Goal: Information Seeking & Learning: Find specific fact

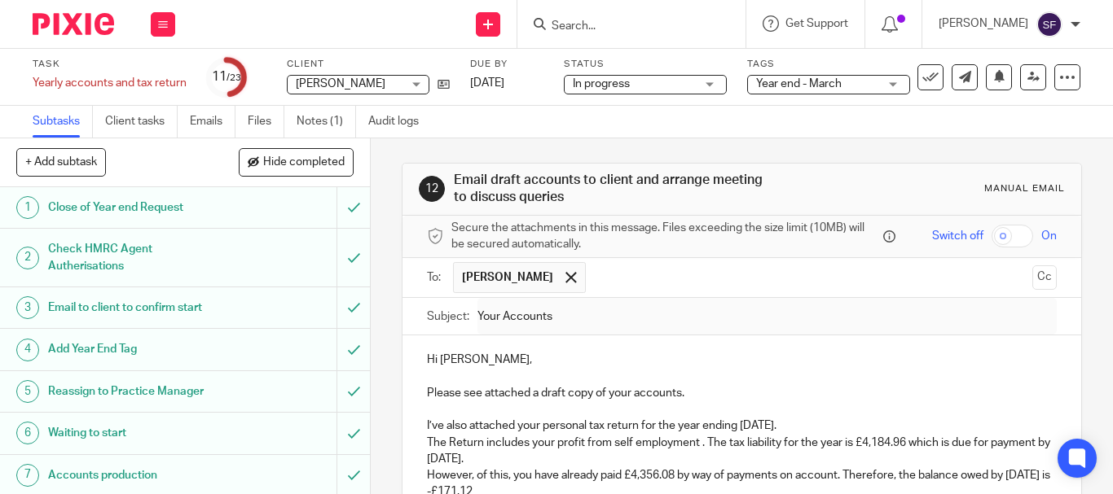
click at [629, 20] on input "Search" at bounding box center [623, 27] width 147 height 15
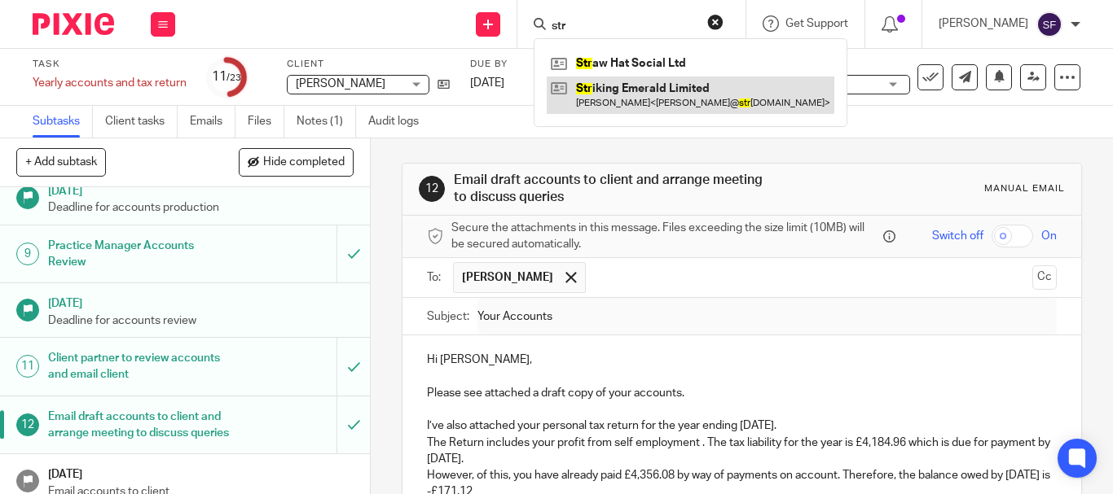
type input "str"
click at [651, 95] on link at bounding box center [689, 95] width 287 height 37
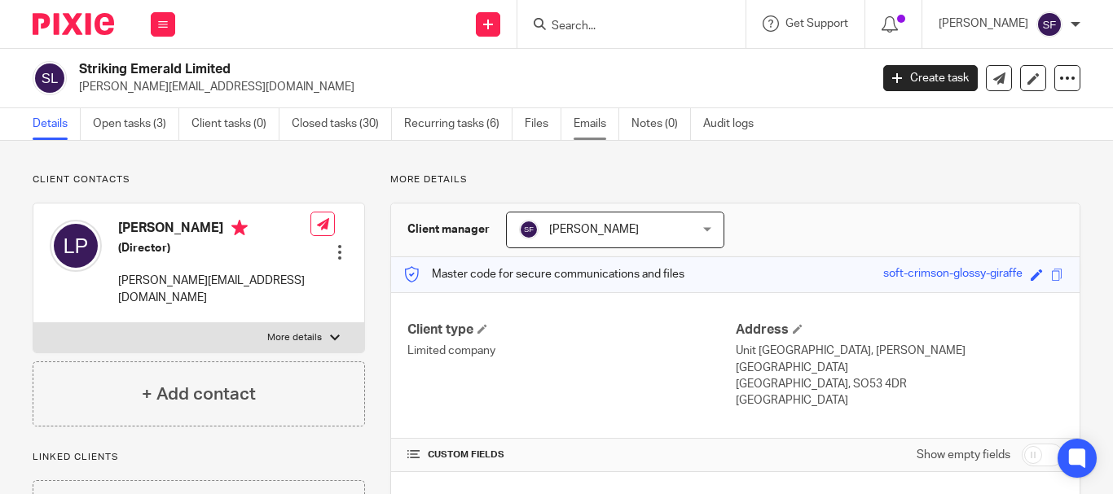
click at [586, 134] on link "Emails" at bounding box center [596, 124] width 46 height 32
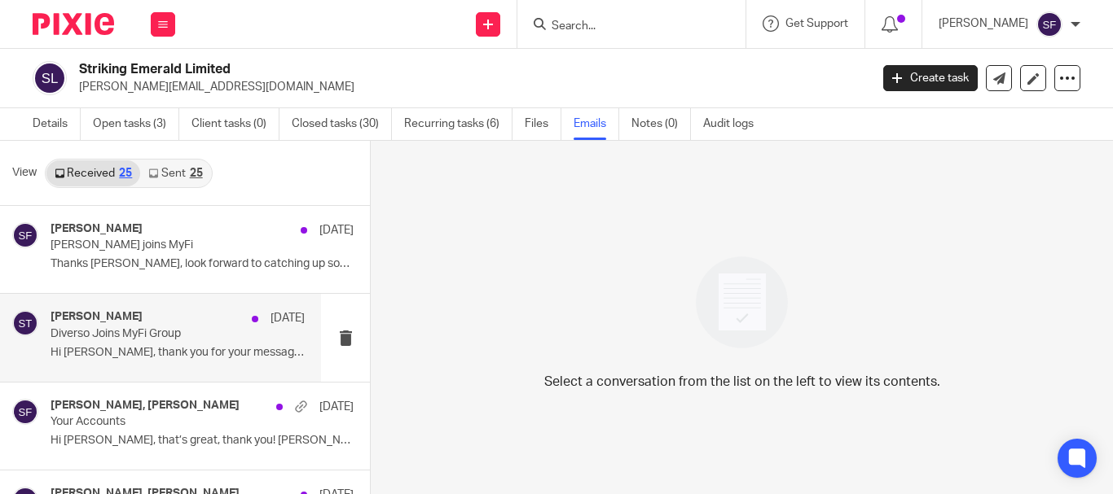
click at [183, 327] on p "Diverso Joins MyFi Group" at bounding box center [152, 334] width 204 height 14
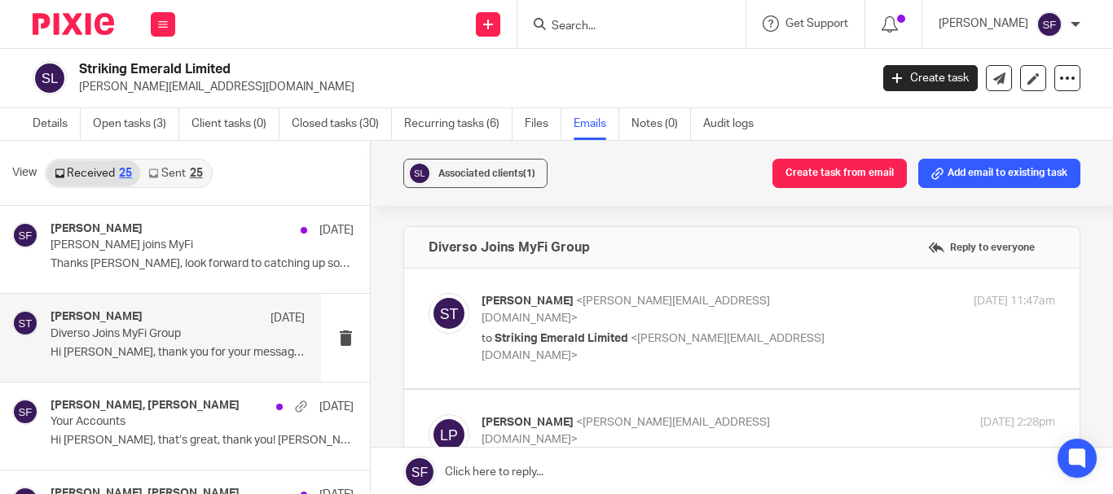
click at [810, 331] on p "to Striking Emerald Limited <laura@strikingemerald.com>" at bounding box center [672, 347] width 382 height 33
checkbox input "true"
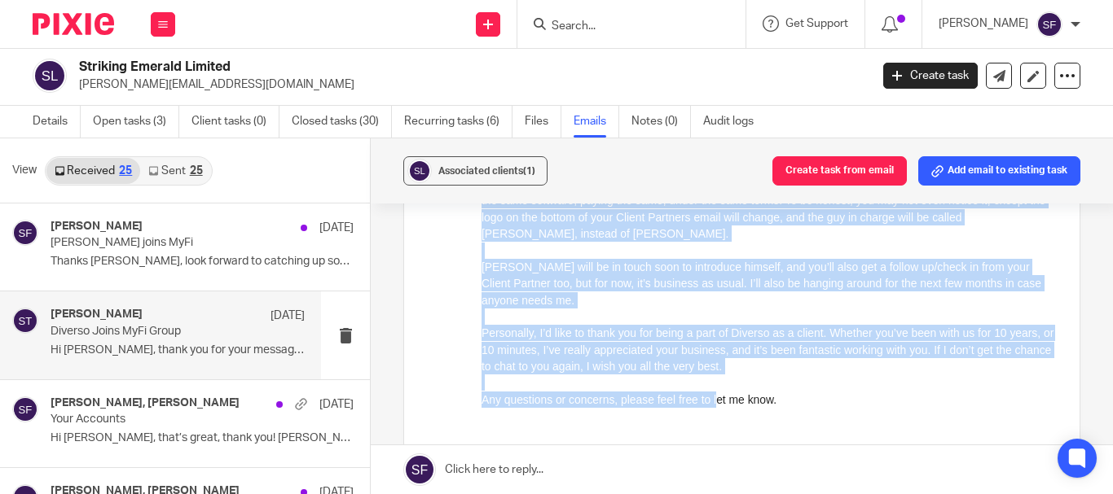
scroll to position [684, 0]
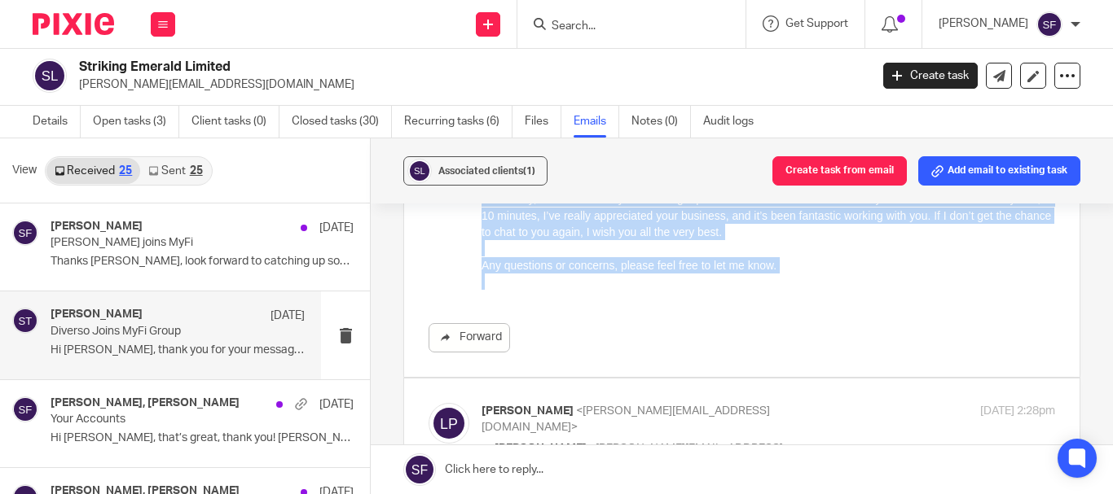
drag, startPoint x: 481, startPoint y: -279, endPoint x: 717, endPoint y: 279, distance: 605.5
click at [717, 279] on div "Hi Laura , I hope you had a good weekend. As you may know, I started Diverso ma…" at bounding box center [767, 9] width 573 height 597
copy div "Hi Laura , I hope you had a good weekend. As you may know, I started Diverso ma…"
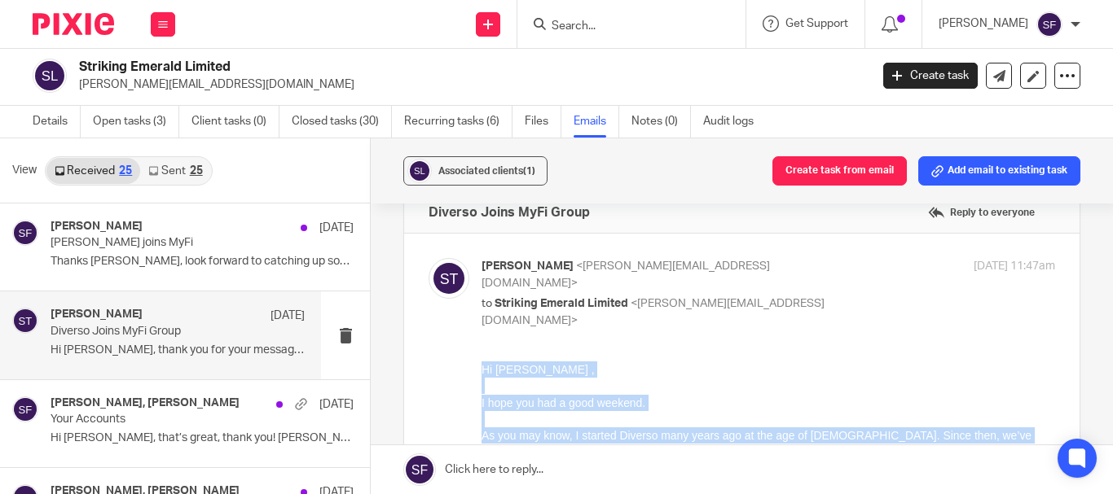
scroll to position [0, 0]
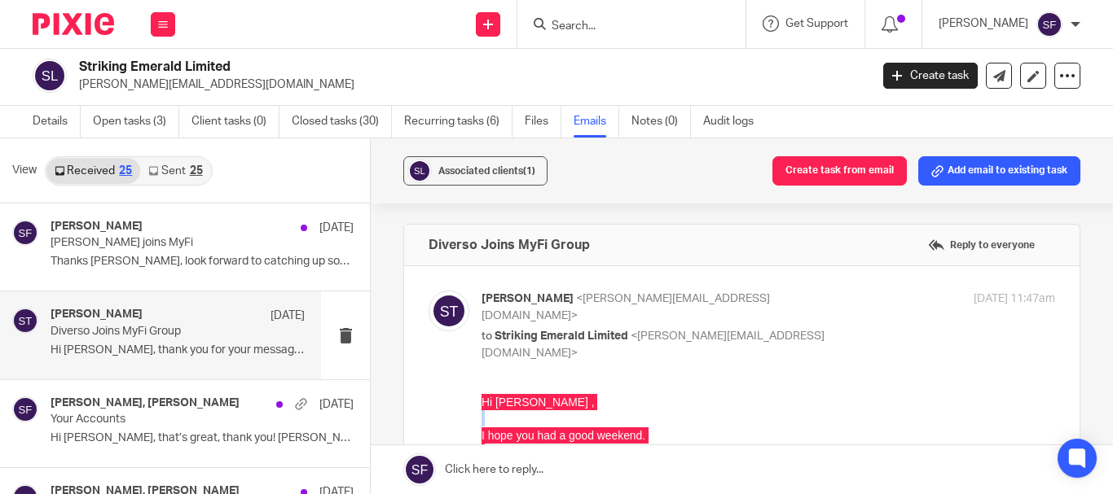
click at [683, 183] on div "Associated clients (1) Create task from email Add email to existing task" at bounding box center [742, 170] width 742 height 65
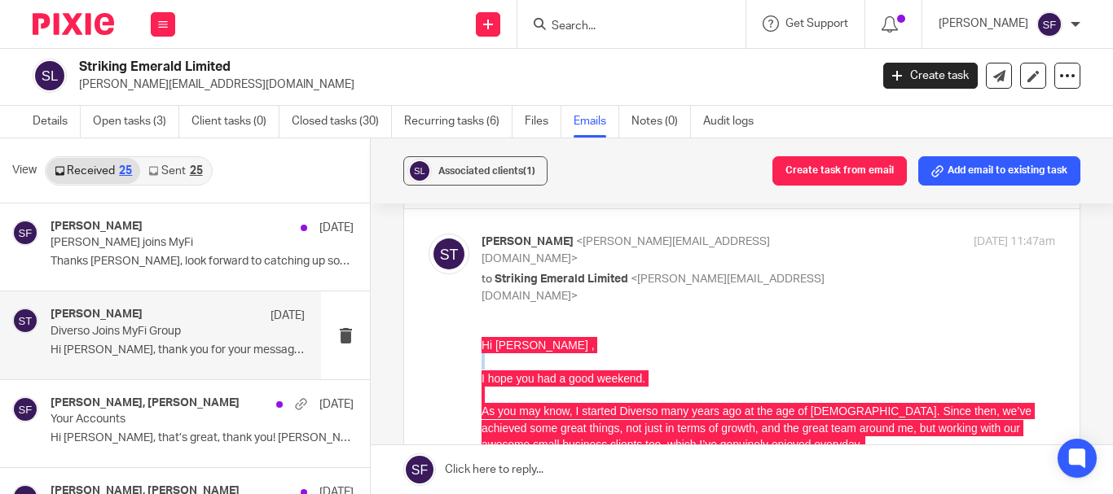
scroll to position [81, 0]
